Goal: Use online tool/utility: Utilize a website feature to perform a specific function

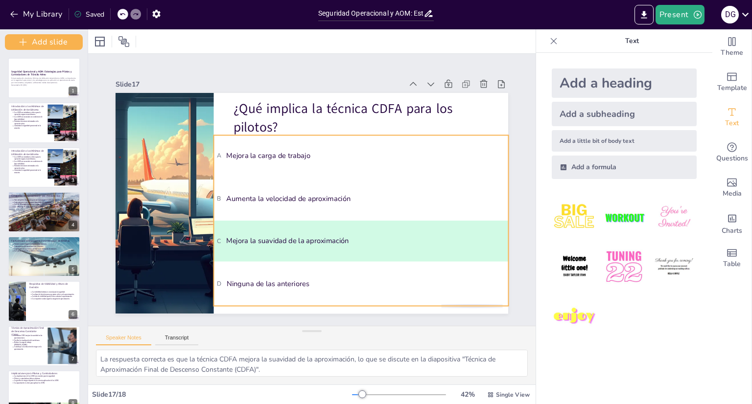
scroll to position [461, 0]
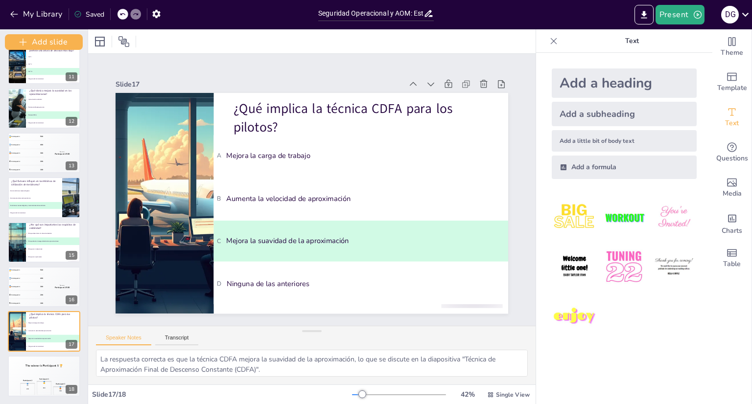
click at [94, 14] on div "Saved" at bounding box center [89, 14] width 30 height 9
click at [649, 16] on icon "Export to PowerPoint" at bounding box center [643, 15] width 10 height 10
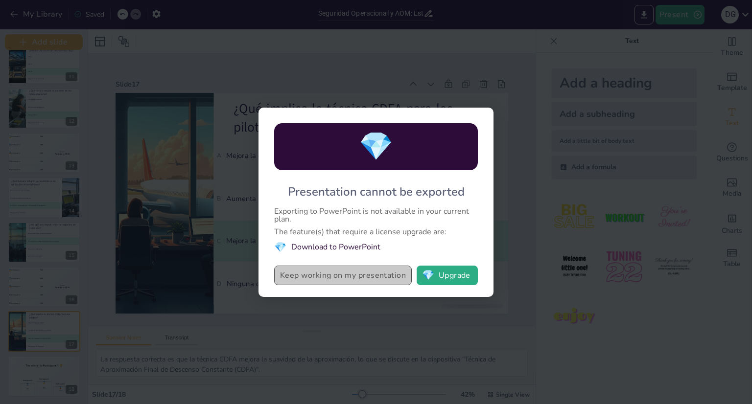
click at [370, 284] on button "Keep working on my presentation" at bounding box center [342, 276] width 137 height 20
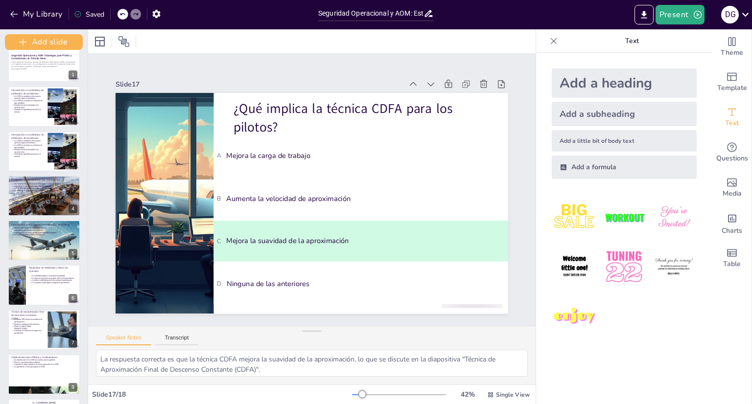
scroll to position [0, 0]
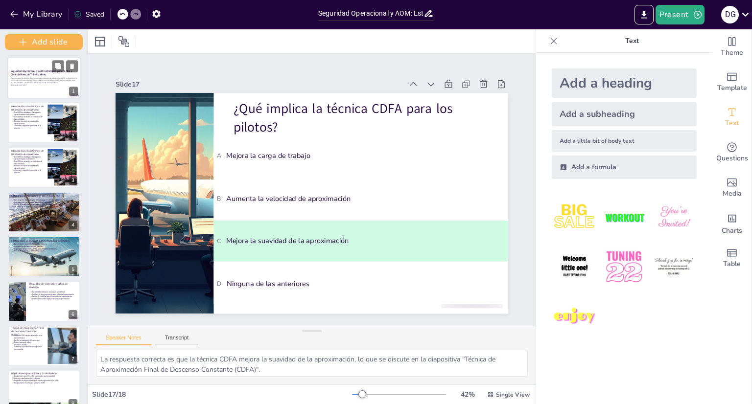
click at [37, 91] on div at bounding box center [44, 78] width 74 height 42
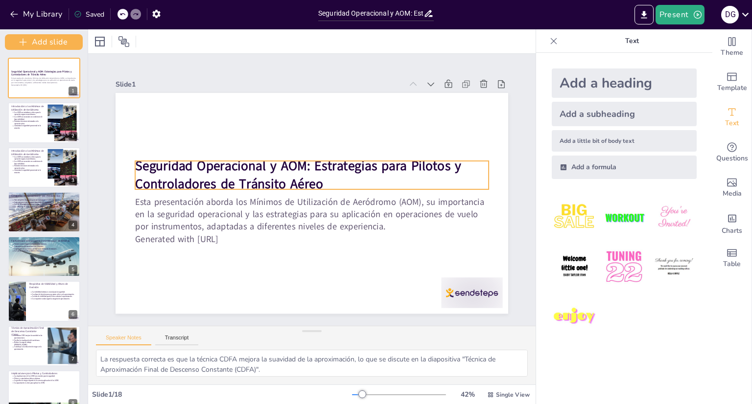
click at [143, 162] on strong "Seguridad Operacional y AOM: Estrategias para Pilotos y Controladores de Tránsi…" at bounding box center [298, 175] width 326 height 36
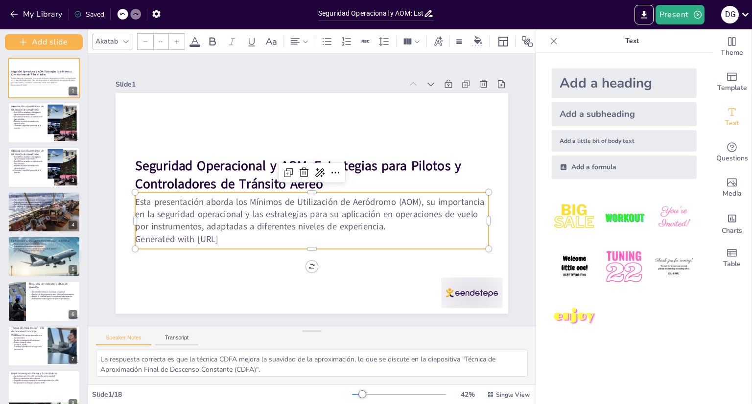
type input "43"
click at [261, 240] on p "Generated with [URL]" at bounding box center [311, 239] width 353 height 12
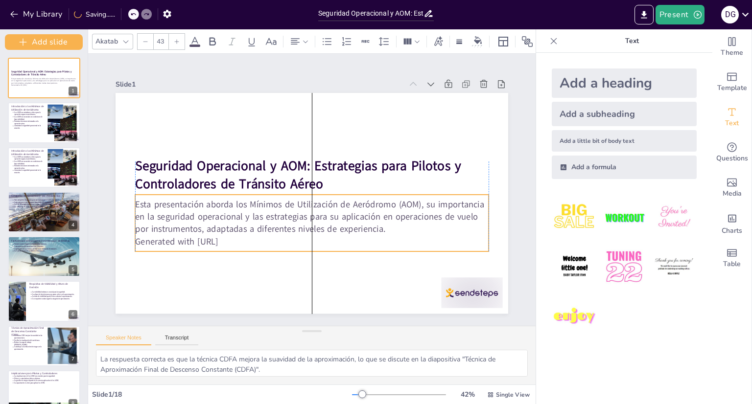
click at [383, 228] on p "Esta presentación aborda los Mínimos de Utilización de Aeródromo (AOM), su impo…" at bounding box center [311, 217] width 353 height 37
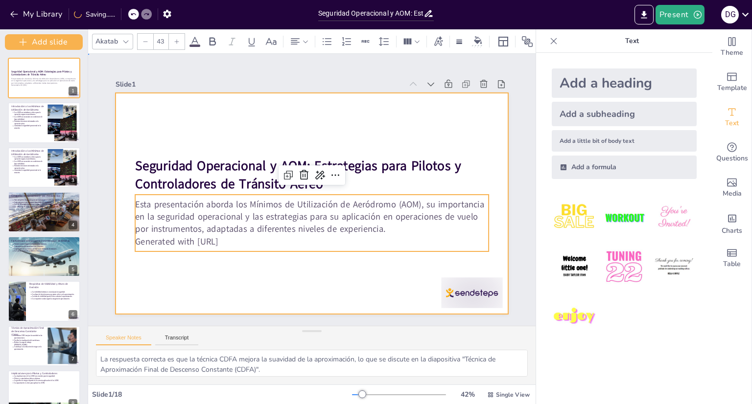
click at [149, 127] on div at bounding box center [311, 203] width 392 height 221
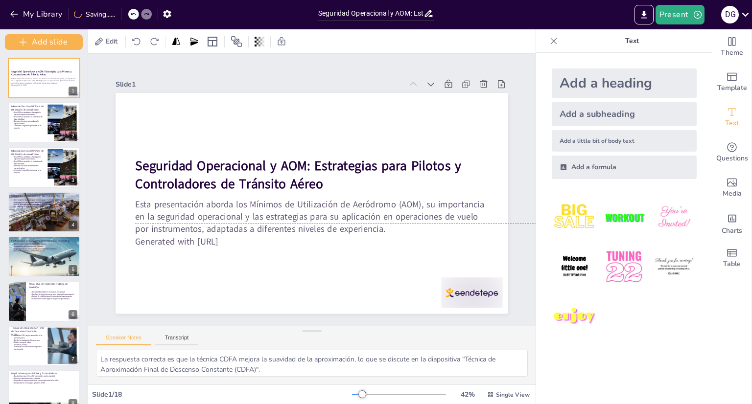
drag, startPoint x: 128, startPoint y: 126, endPoint x: 497, endPoint y: 252, distance: 389.4
click at [497, 252] on div at bounding box center [311, 203] width 392 height 221
drag, startPoint x: 502, startPoint y: 268, endPoint x: 187, endPoint y: 181, distance: 327.0
click at [187, 93] on div "Seguridad Operacional y AOM: Estrategias para Pilotos y Controladores de Tránsi…" at bounding box center [311, 93] width 392 height 0
click at [178, 178] on strong "Seguridad Operacional y AOM: Estrategias para Pilotos y Controladores de Tránsi…" at bounding box center [298, 175] width 326 height 36
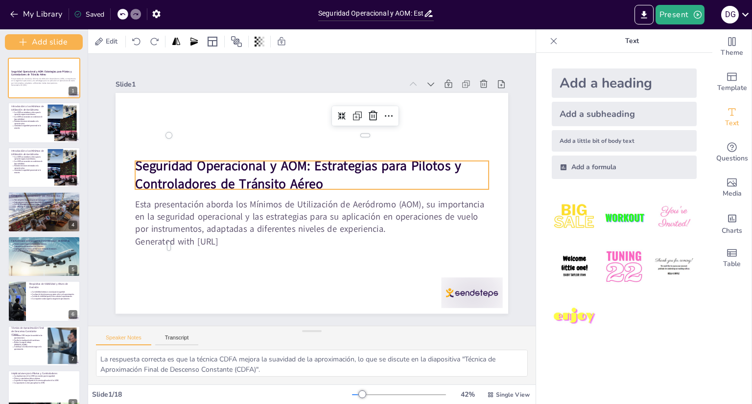
click at [215, 158] on strong "Seguridad Operacional y AOM: Estrategias para Pilotos y Controladores de Tránsi…" at bounding box center [298, 175] width 326 height 36
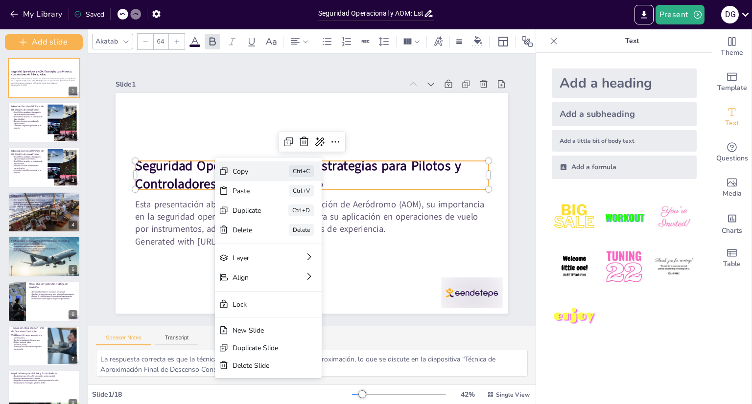
click at [235, 175] on div "Copy" at bounding box center [246, 171] width 29 height 9
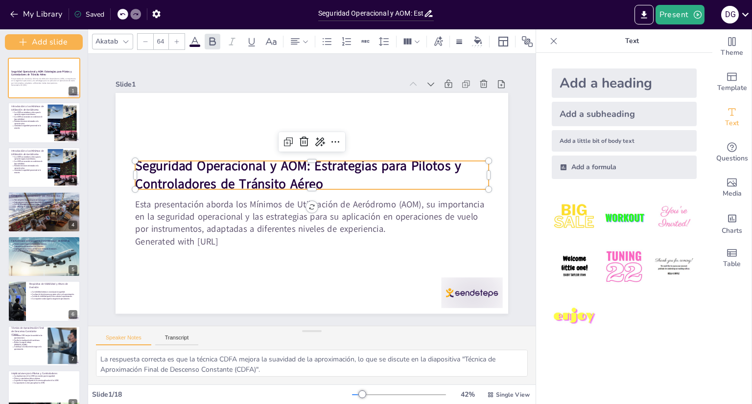
click at [677, 46] on p "Text" at bounding box center [631, 40] width 141 height 23
click at [271, 259] on div at bounding box center [311, 203] width 392 height 221
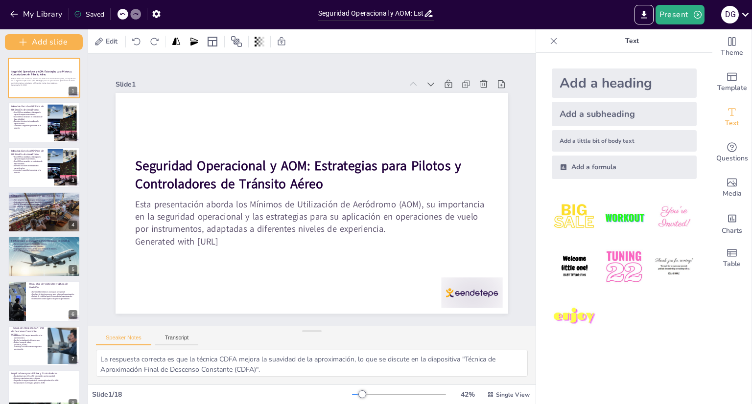
drag, startPoint x: 129, startPoint y: 109, endPoint x: 288, endPoint y: 210, distance: 188.3
click at [288, 93] on div "Seguridad Operacional y AOM: Estrategias para Pilotos y Controladores de Tránsi…" at bounding box center [311, 93] width 392 height 0
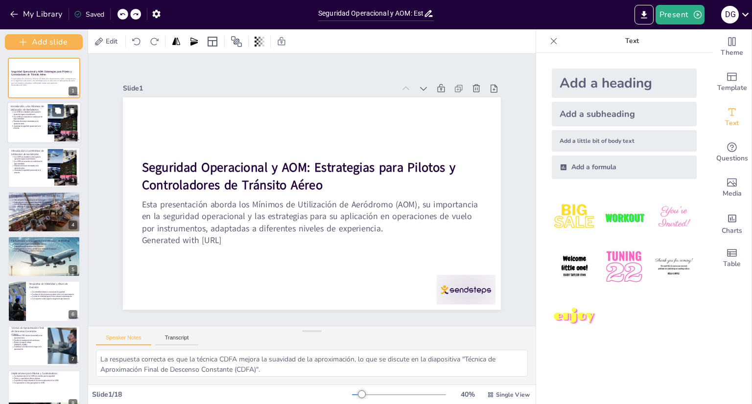
click at [18, 130] on div at bounding box center [44, 123] width 74 height 42
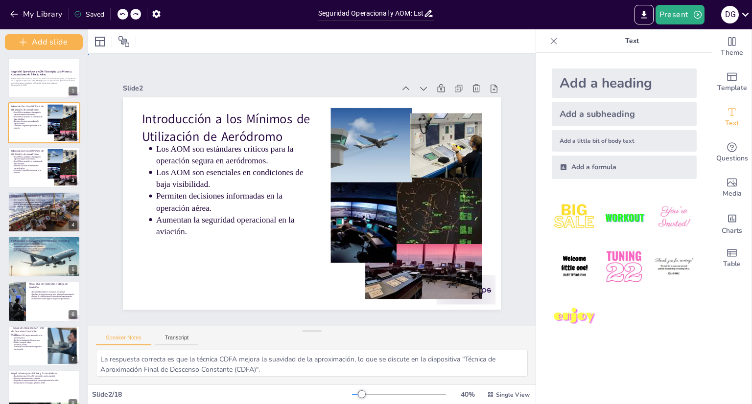
click at [102, 73] on div "Slide 1 Seguridad Operacional y AOM: Estrategias para Pilotos y Controladores d…" at bounding box center [311, 190] width 433 height 240
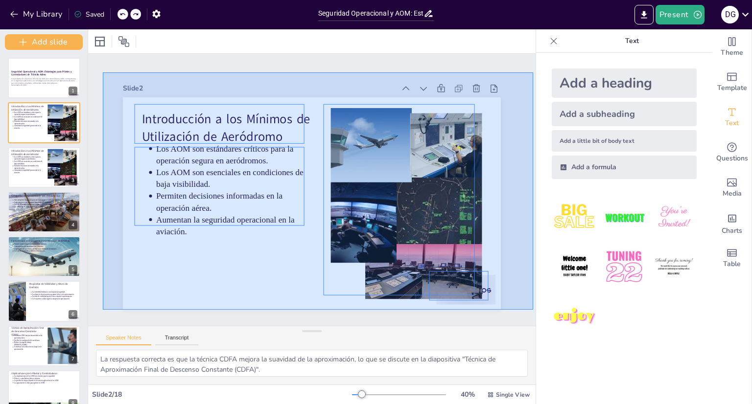
drag, startPoint x: 103, startPoint y: 72, endPoint x: 507, endPoint y: 299, distance: 463.7
click at [507, 299] on div "Slide 1 Seguridad Operacional y AOM: Estrategias para Pilotos y Controladores d…" at bounding box center [311, 190] width 433 height 240
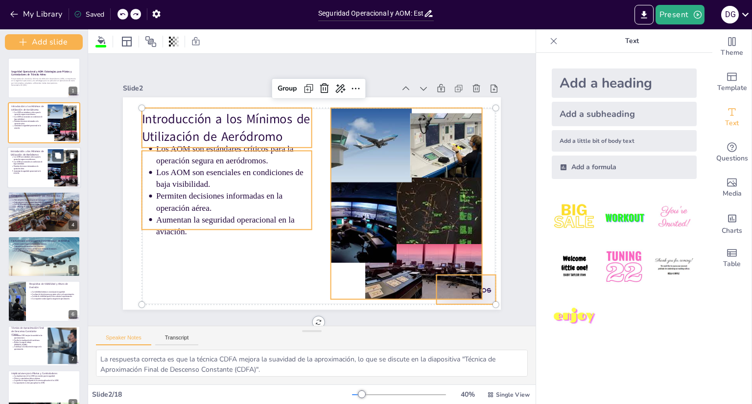
click at [23, 166] on p "Permiten decisiones informadas en la operación aérea." at bounding box center [29, 167] width 30 height 4
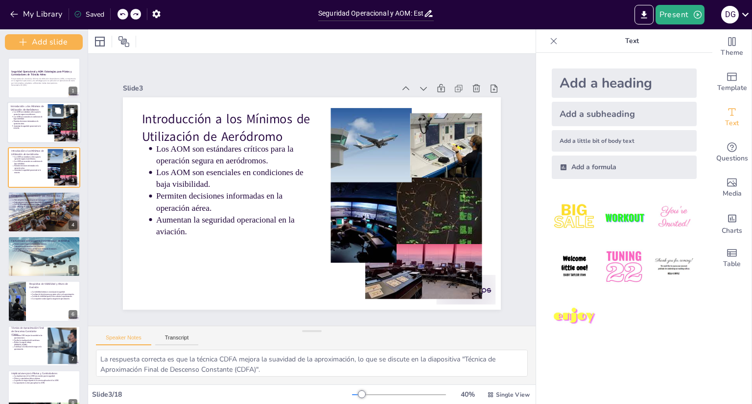
click at [24, 121] on p "Permiten decisiones informadas en la operación aérea." at bounding box center [29, 122] width 30 height 4
click at [30, 151] on p "Introducción a los Mínimos de Utilización de Aeródromo" at bounding box center [27, 152] width 33 height 7
click at [30, 122] on p "Permiten decisiones informadas en la operación aérea." at bounding box center [29, 122] width 30 height 4
click at [25, 171] on p "Aumentan la seguridad operacional en la aviación." at bounding box center [29, 171] width 30 height 4
click at [70, 157] on icon at bounding box center [72, 155] width 4 height 5
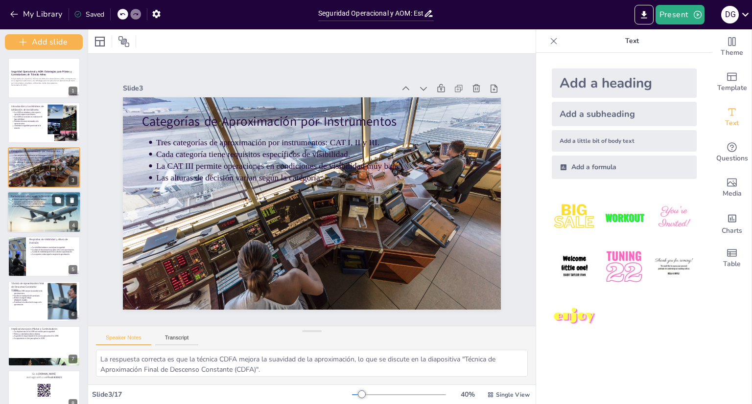
click at [29, 217] on div at bounding box center [43, 212] width 145 height 42
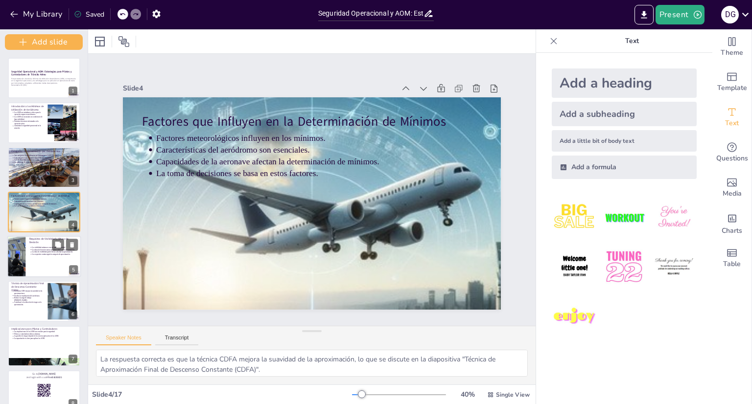
click at [44, 254] on p "Los requisitos varían según la categoría de aproximación." at bounding box center [54, 254] width 45 height 2
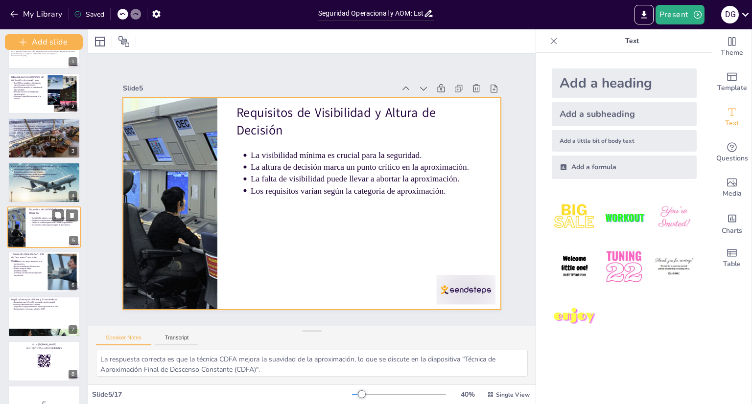
click at [35, 239] on div at bounding box center [44, 227] width 74 height 42
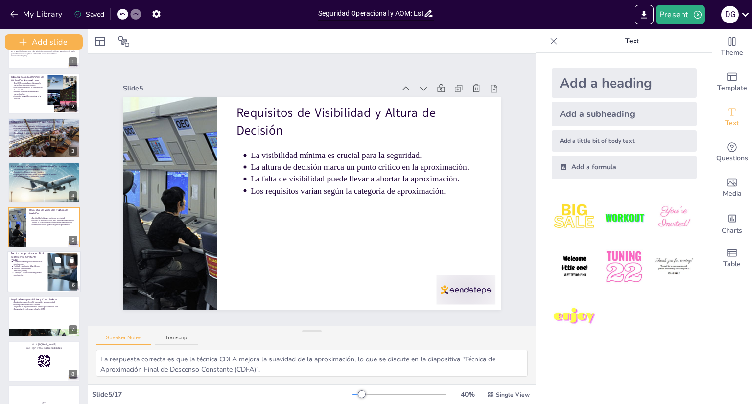
click at [23, 272] on p "Contribuye a la reducción de riesgos en la aproximación." at bounding box center [29, 274] width 30 height 4
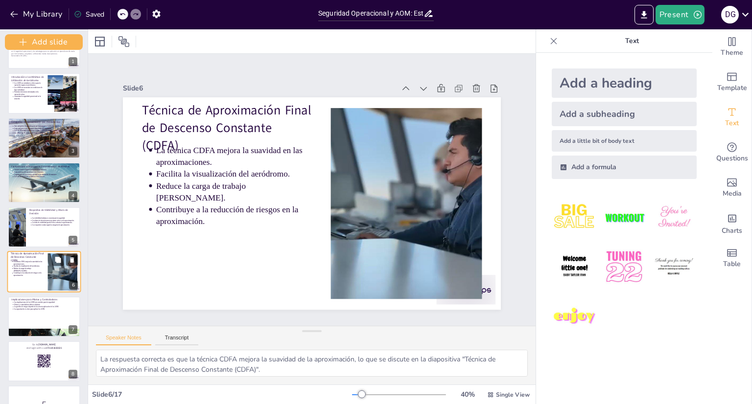
scroll to position [74, 0]
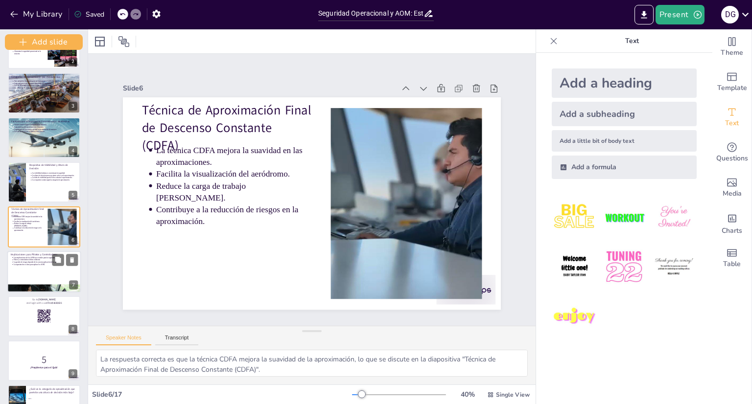
click at [25, 284] on div at bounding box center [44, 288] width 74 height 42
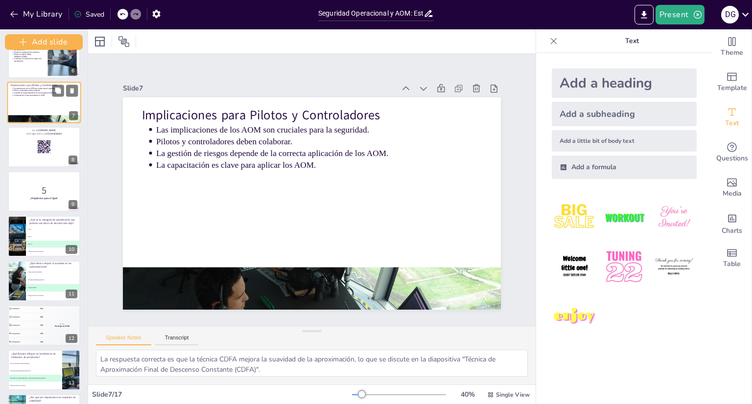
scroll to position [245, 0]
click at [23, 148] on div at bounding box center [44, 146] width 74 height 42
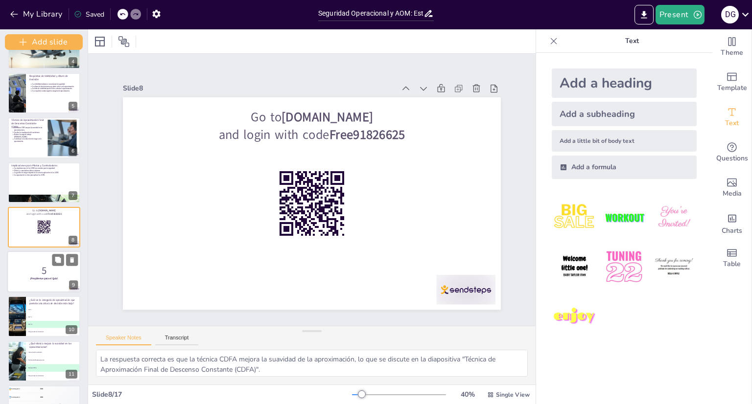
click at [28, 272] on p "5" at bounding box center [44, 271] width 67 height 14
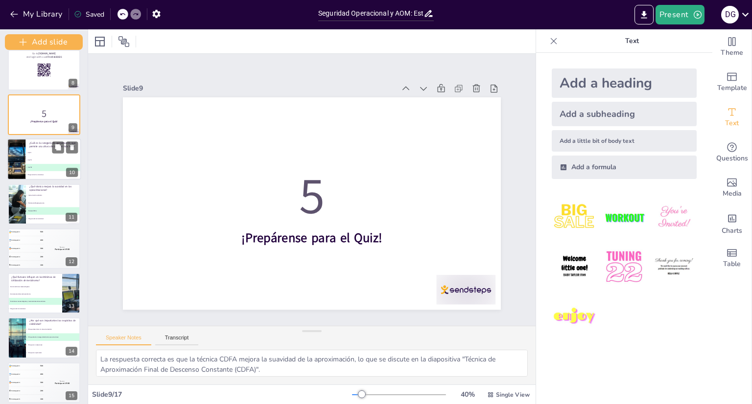
click at [29, 153] on span "A CAT I" at bounding box center [53, 153] width 54 height 2
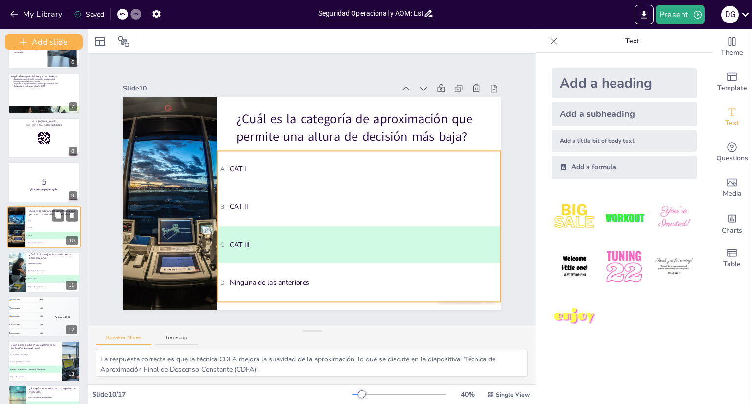
click at [29, 234] on span "C CAT III" at bounding box center [53, 235] width 54 height 2
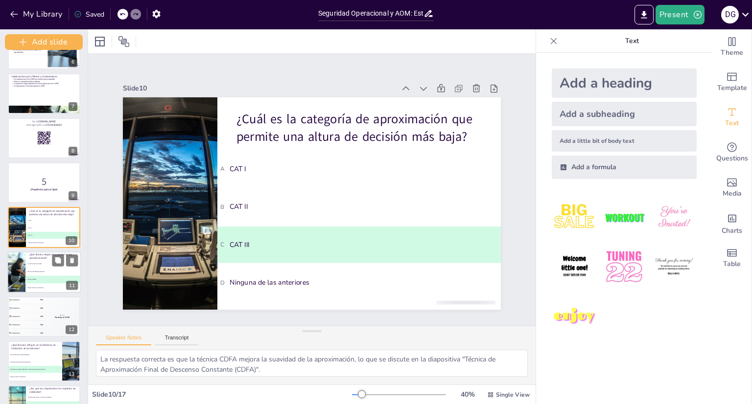
click at [31, 283] on li "D Ninguna de las anteriores" at bounding box center [52, 287] width 55 height 8
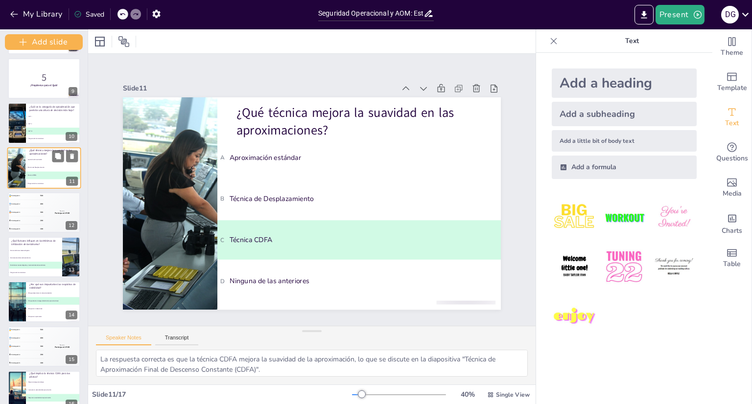
scroll to position [357, 0]
click at [27, 206] on div "🥈 Participant 2 400" at bounding box center [25, 204] width 37 height 8
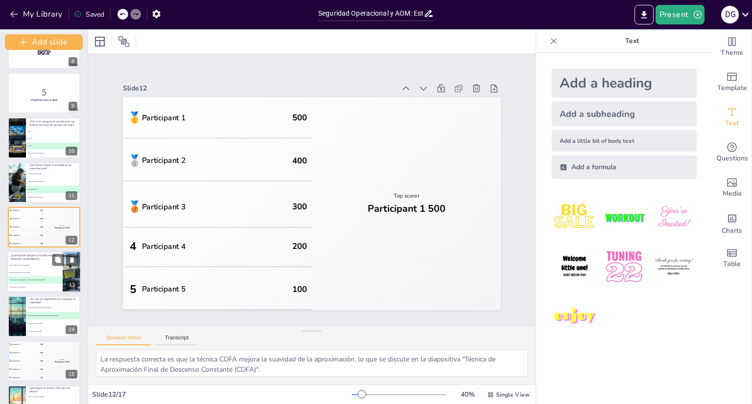
click at [22, 271] on li "B Solo características del aeródromo" at bounding box center [34, 272] width 55 height 7
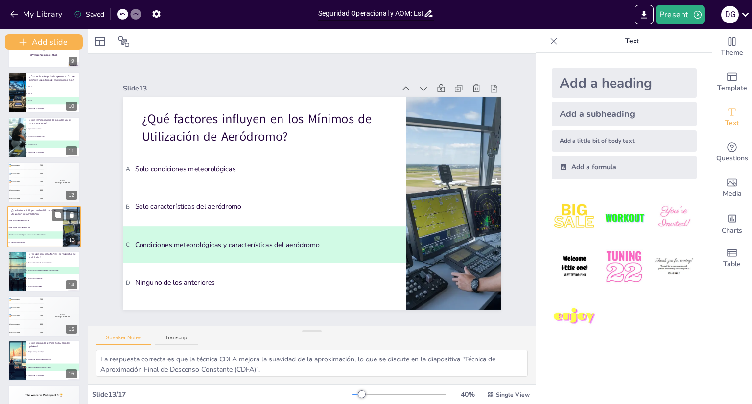
scroll to position [416, 0]
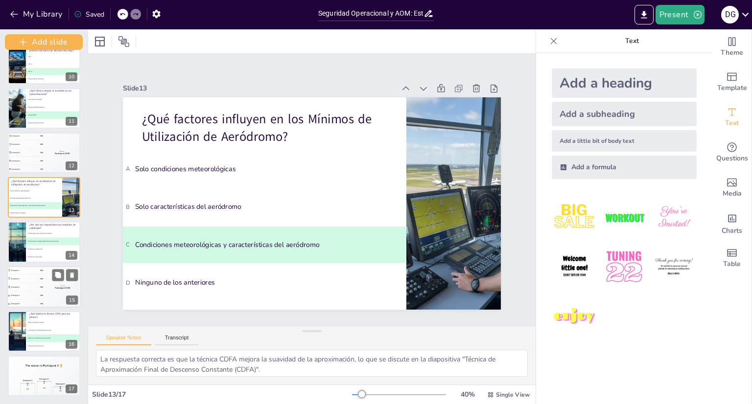
click at [39, 284] on div "🥉 Participant 3 300" at bounding box center [25, 287] width 37 height 8
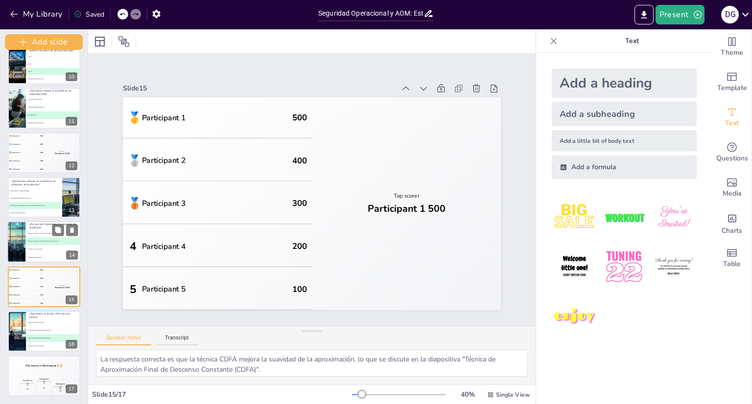
click at [40, 255] on li "D Porque son opcionales" at bounding box center [52, 257] width 55 height 8
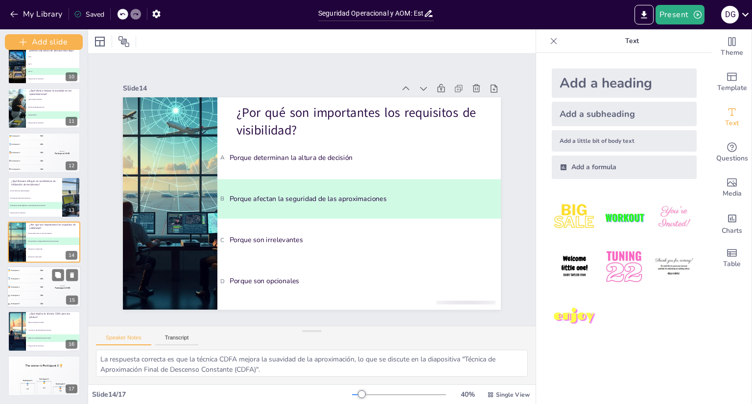
click at [31, 278] on div "🥈 Participant 2 400" at bounding box center [25, 278] width 37 height 8
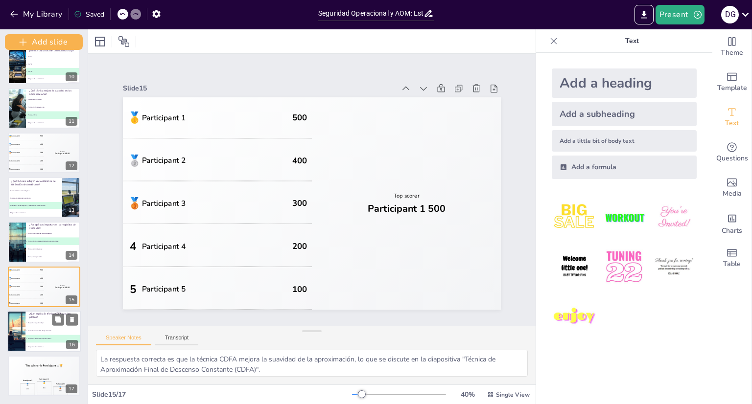
click at [31, 335] on li "C Mejora la suavidad de la aproximación" at bounding box center [52, 339] width 55 height 8
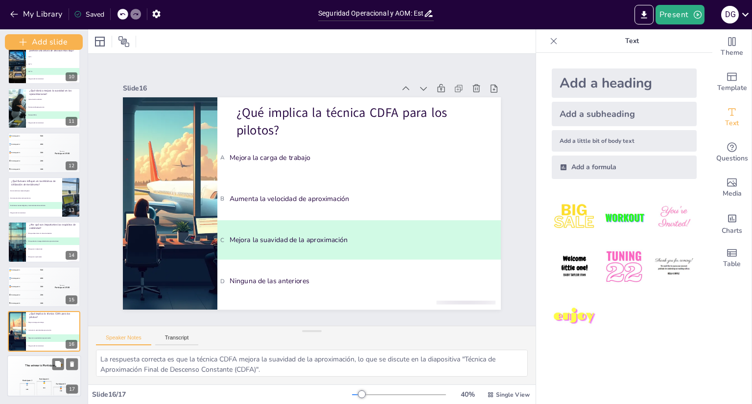
click at [34, 380] on div "Participant 2 🥈 400" at bounding box center [27, 387] width 15 height 18
